Goal: Answer question/provide support

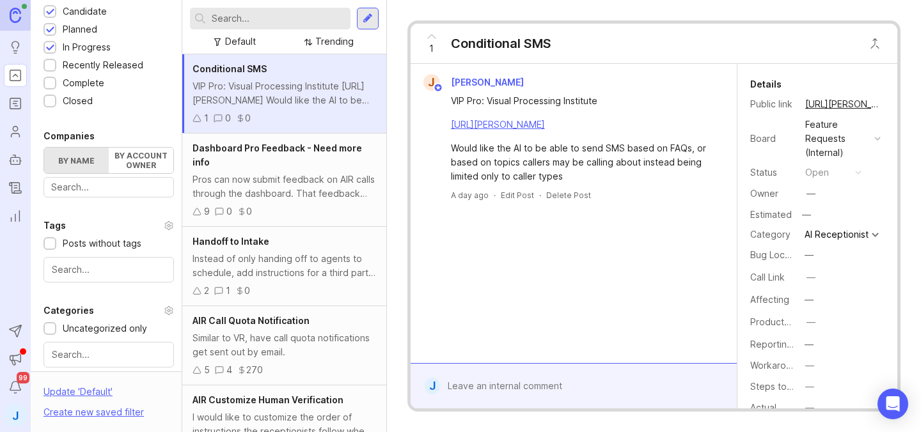
scroll to position [415, 0]
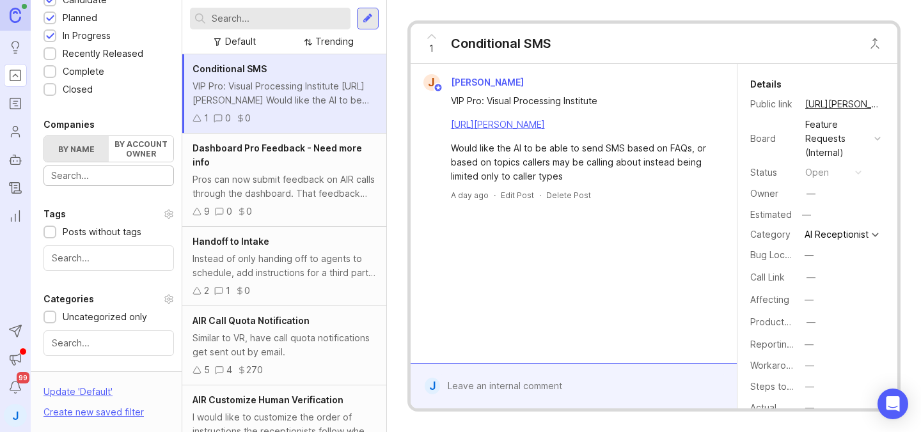
click at [107, 179] on input "text" at bounding box center [108, 176] width 115 height 14
type input "kol"
click at [0, 0] on div "MOGOROV LAW, P.C." at bounding box center [0, 0] width 0 height 0
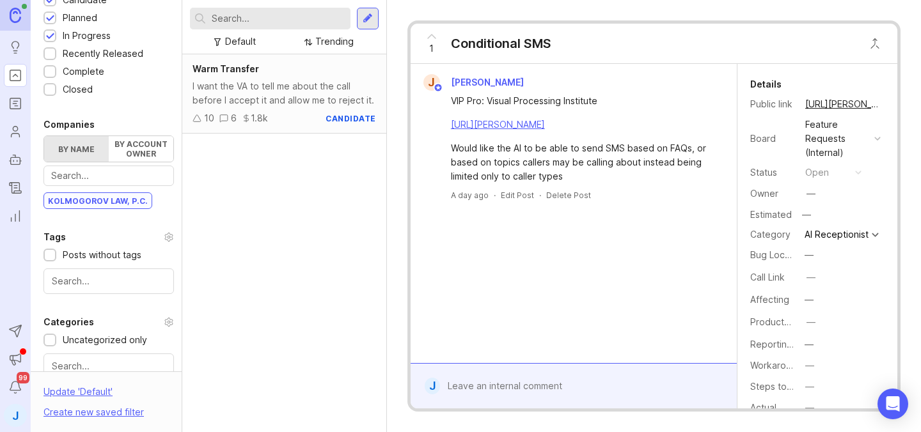
click at [264, 214] on div "Warm Transfer I want the VA to tell me about the call before I accept it and al…" at bounding box center [284, 243] width 204 height 378
click at [312, 249] on div "Warm Transfer I want the VA to tell me about the call before I accept it and al…" at bounding box center [284, 243] width 204 height 378
click at [322, 226] on div "Warm Transfer I want the VA to tell me about the call before I accept it and al…" at bounding box center [284, 243] width 204 height 378
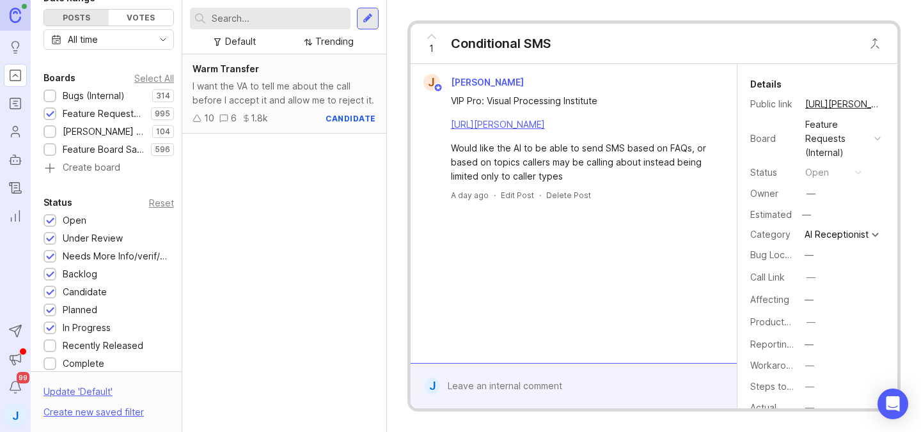
scroll to position [68, 0]
